Goal: Task Accomplishment & Management: Manage account settings

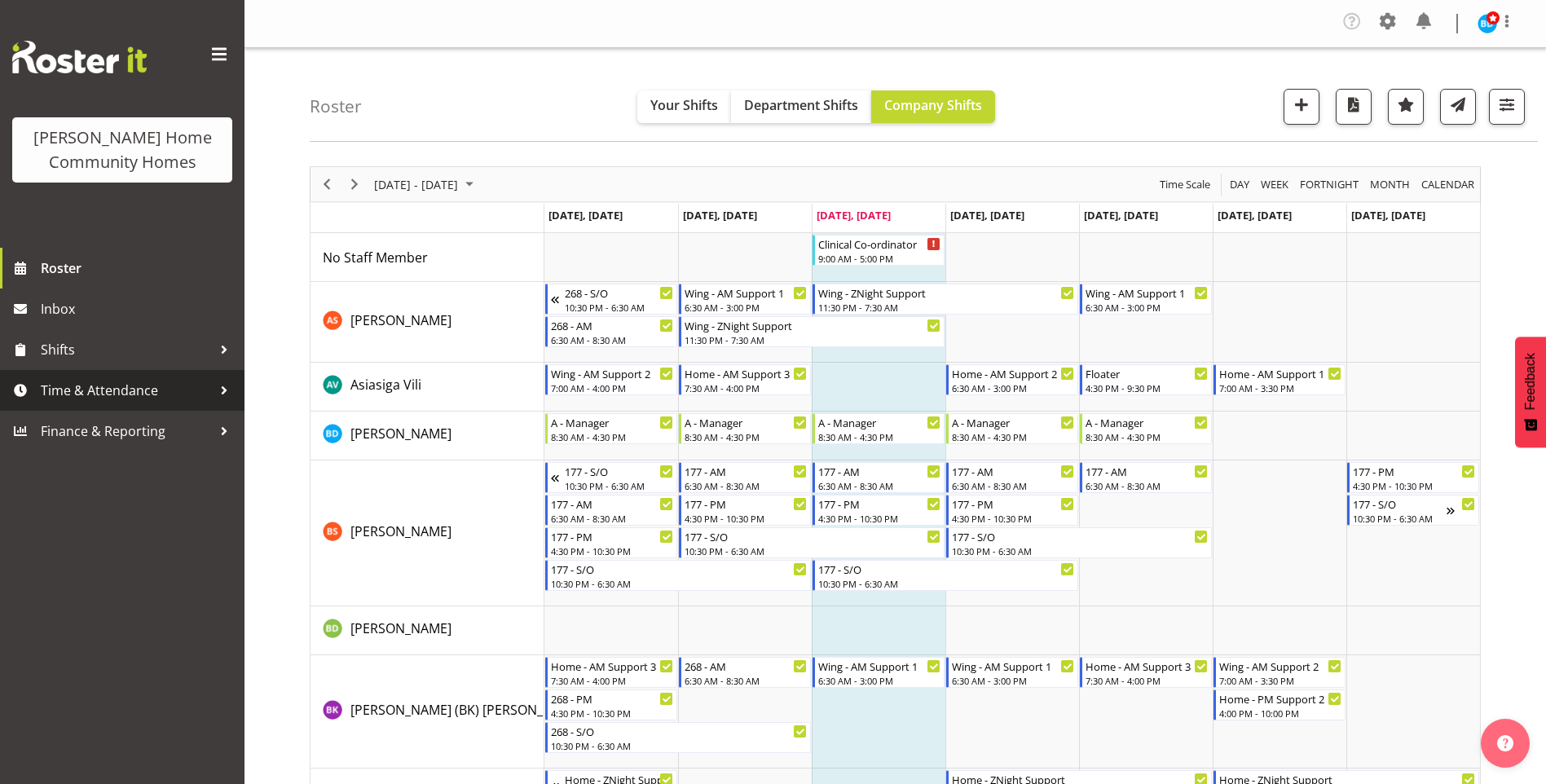
click at [91, 382] on span "Time & Attendance" at bounding box center [126, 390] width 171 height 24
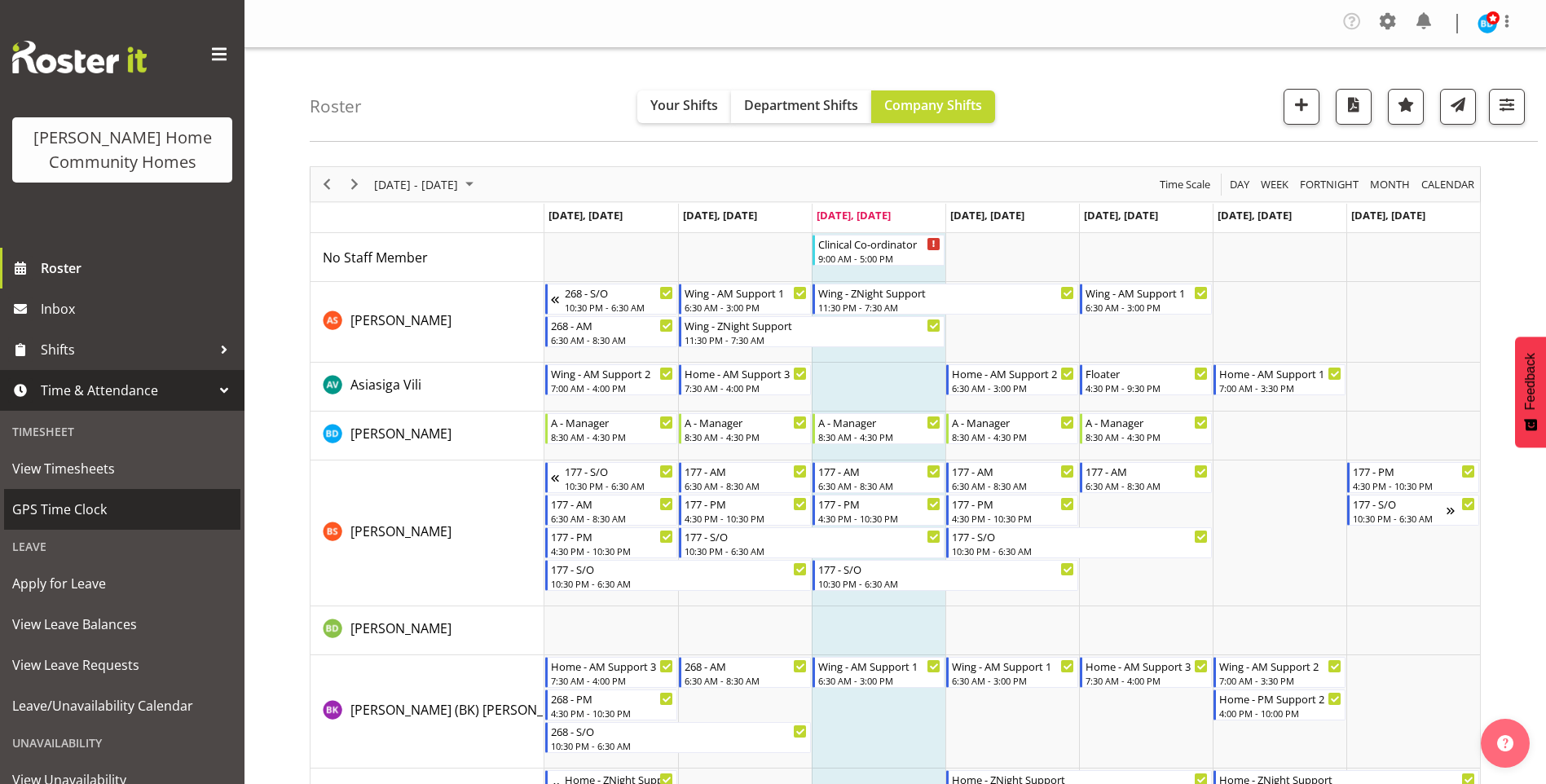
click at [86, 514] on span "GPS Time Clock" at bounding box center [122, 508] width 220 height 24
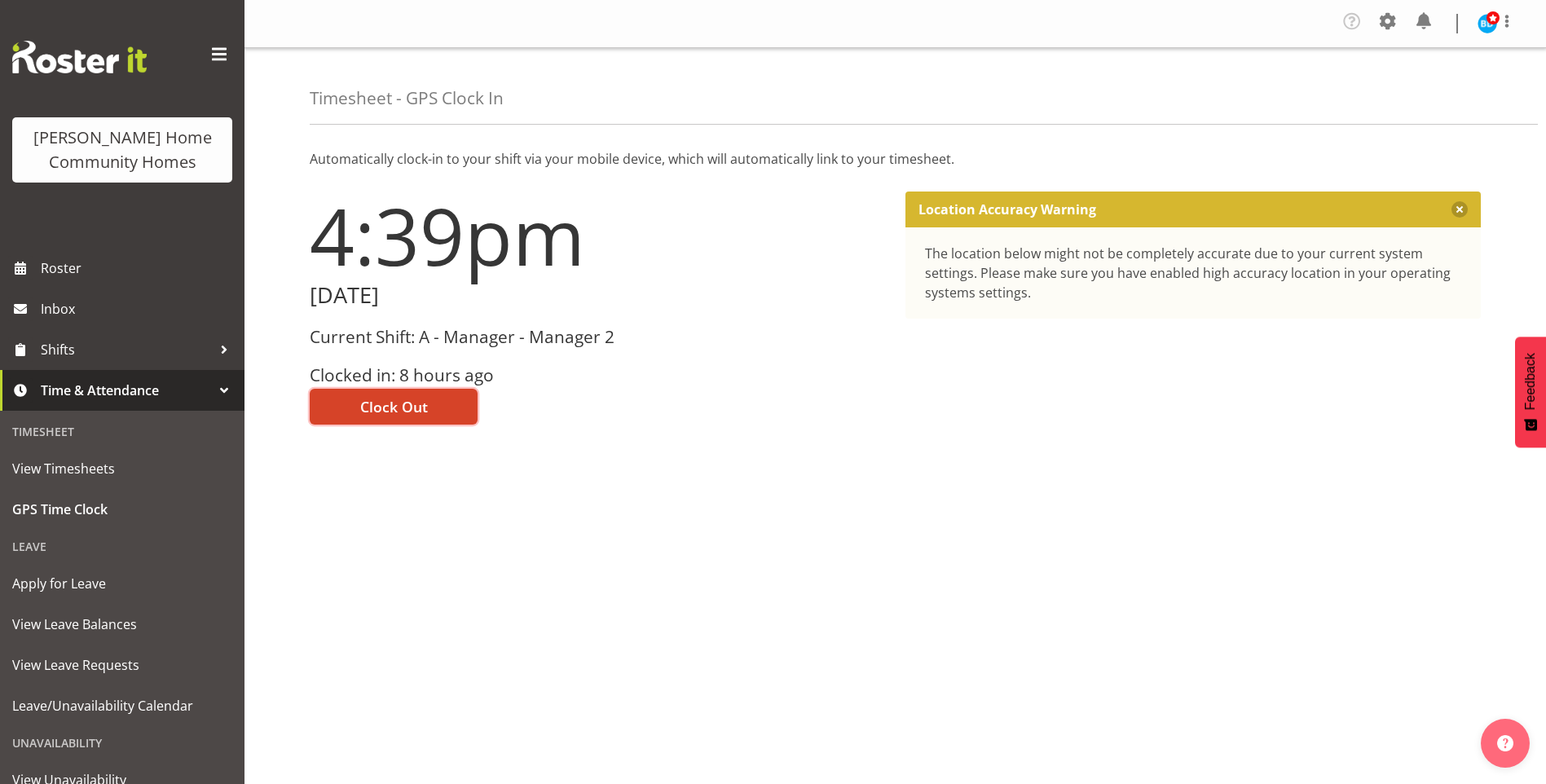
click at [408, 408] on span "Clock Out" at bounding box center [394, 405] width 68 height 21
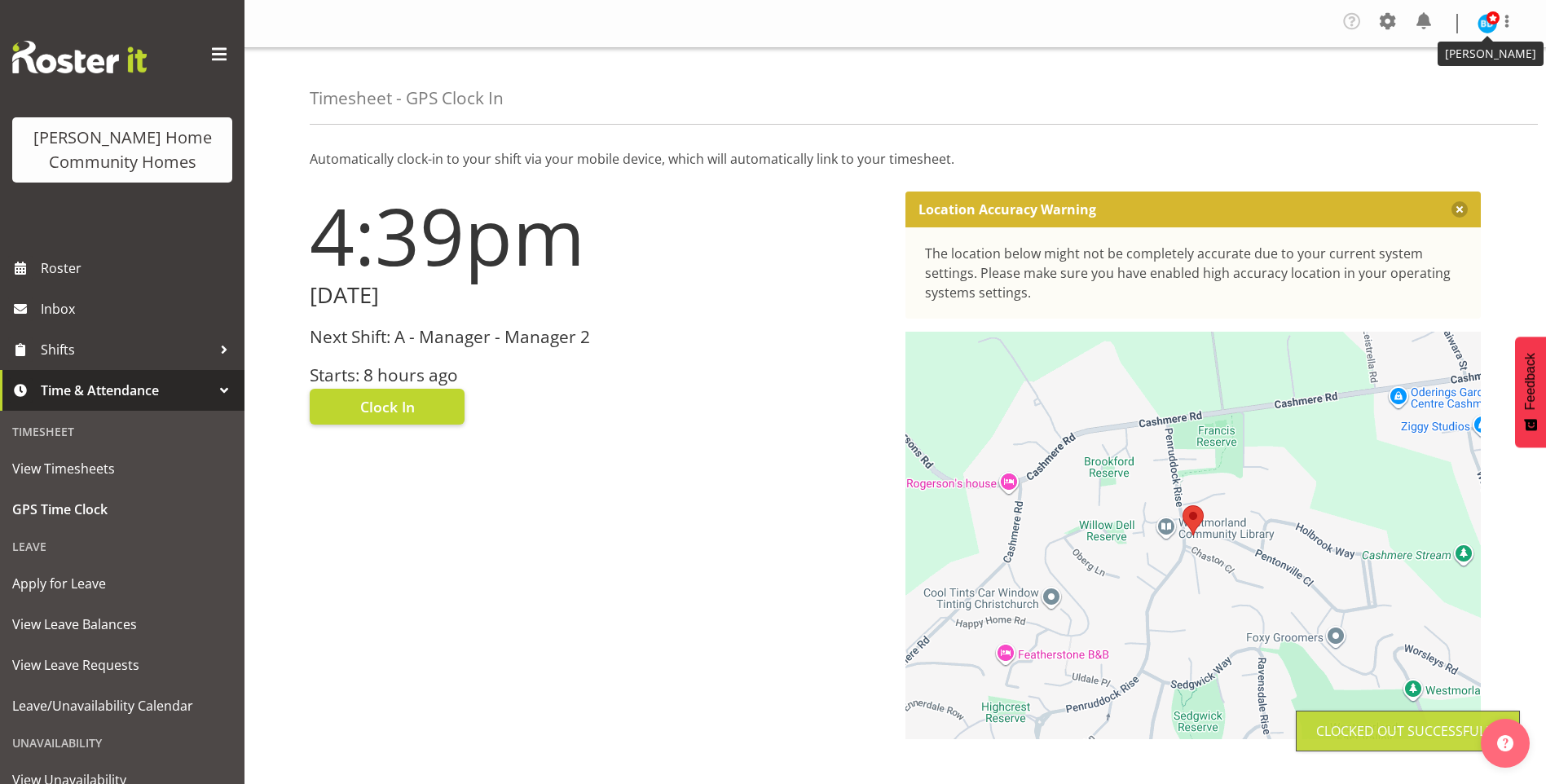
click at [1490, 30] on img at bounding box center [1488, 24] width 20 height 20
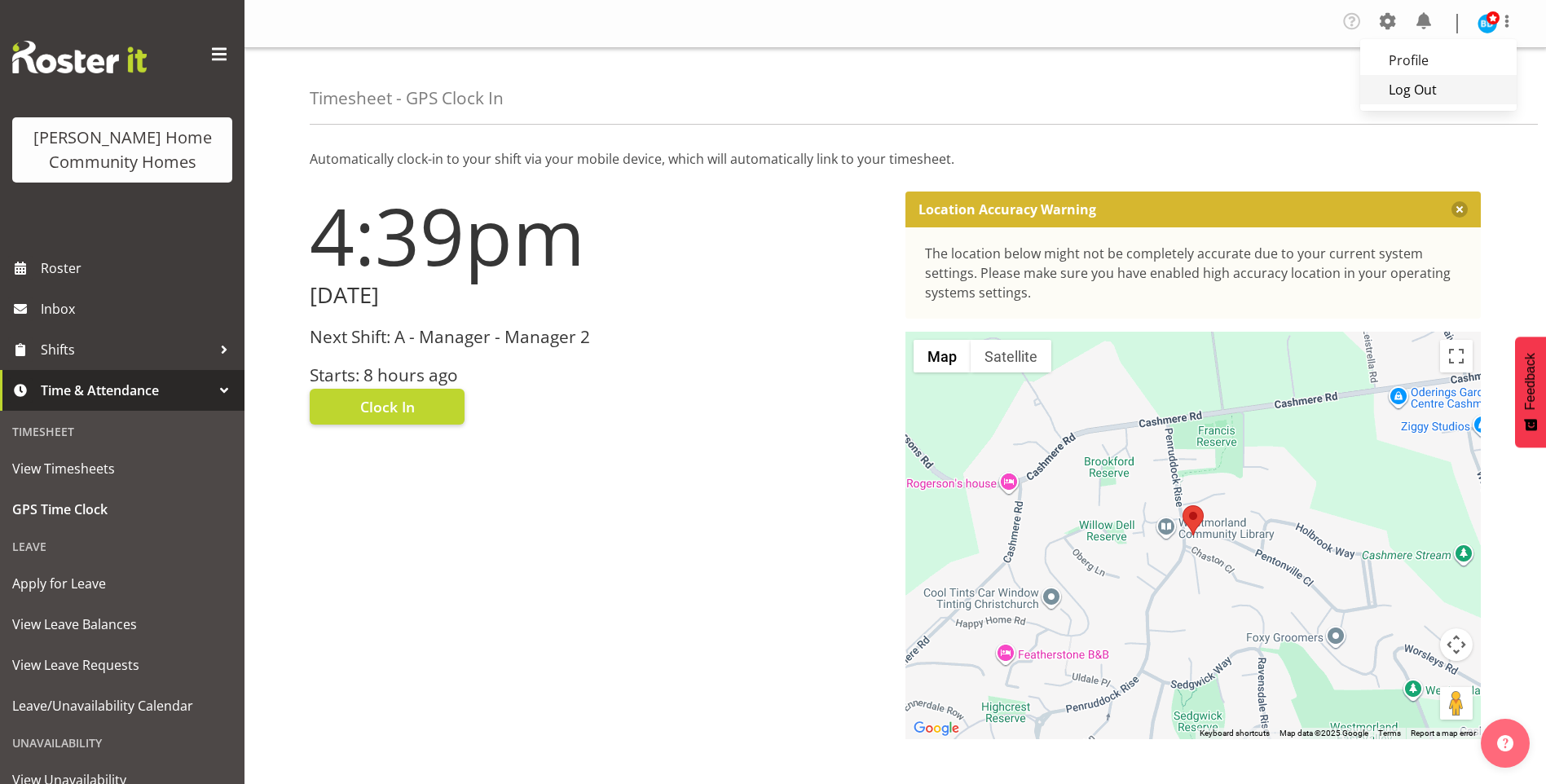
click at [1425, 84] on link "Log Out" at bounding box center [1438, 89] width 157 height 29
